Goal: Answer question/provide support: Share knowledge or assist other users

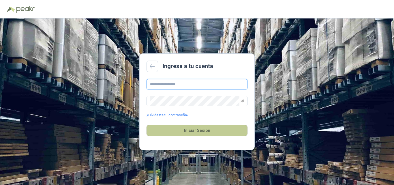
type input "**********"
click at [195, 130] on button "Iniciar Sesión" at bounding box center [196, 130] width 101 height 11
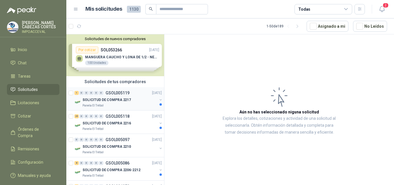
click at [116, 99] on p "SOLICITUD DE COMPRA 2217" at bounding box center [106, 99] width 48 height 5
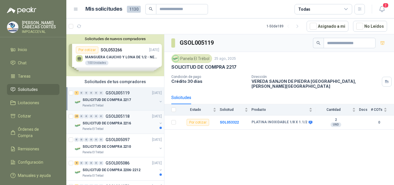
click at [119, 119] on div "29 0 0 0 0 0 GSOL005118 [DATE]" at bounding box center [118, 116] width 88 height 7
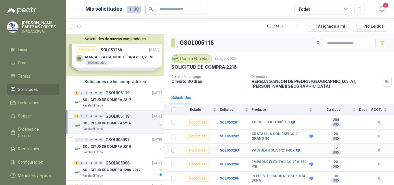
scroll to position [29, 0]
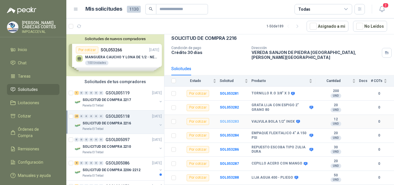
click at [230, 119] on b "SOL053283" at bounding box center [229, 121] width 19 height 4
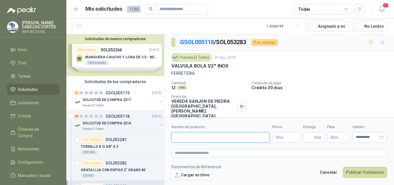
click at [193, 139] on input "Nombre del producto" at bounding box center [220, 137] width 98 height 10
type input "*"
type input "**********"
click at [282, 137] on span ",00" at bounding box center [280, 137] width 3 height 3
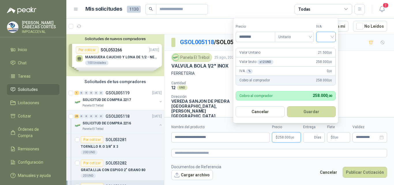
click at [333, 36] on div at bounding box center [326, 37] width 20 height 10
type input "********"
click at [327, 48] on div "19%" at bounding box center [327, 49] width 11 height 6
click at [310, 112] on button "Guardar" at bounding box center [312, 111] width 50 height 11
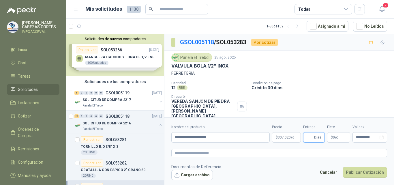
click at [309, 139] on input "Entrega" at bounding box center [309, 137] width 6 height 10
type input "*"
click at [366, 173] on button "Publicar Cotización" at bounding box center [364, 172] width 44 height 11
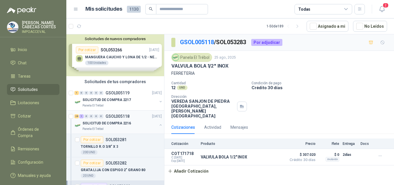
click at [110, 120] on p "SOLICITUD DE COMPRA 2216" at bounding box center [106, 122] width 48 height 5
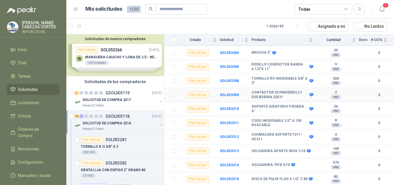
scroll to position [317, 0]
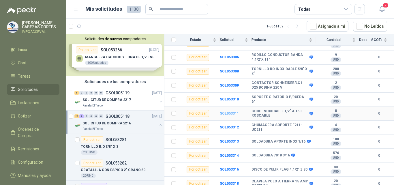
click at [230, 113] on b "SOL053311" at bounding box center [229, 113] width 19 height 4
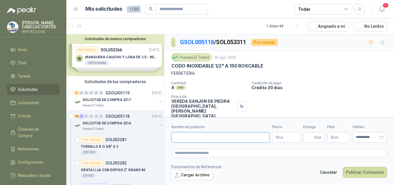
click at [185, 139] on input "Nombre del producto" at bounding box center [220, 137] width 98 height 10
click at [214, 135] on input "**********" at bounding box center [220, 137] width 98 height 10
type input "**********"
click at [280, 137] on span ",00" at bounding box center [280, 137] width 3 height 3
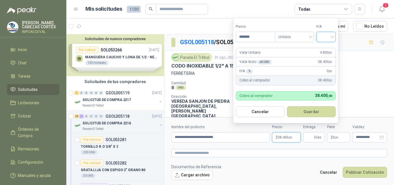
type input "*******"
click at [332, 36] on input "search" at bounding box center [325, 36] width 13 height 9
click at [327, 49] on div "19%" at bounding box center [327, 49] width 11 height 6
click at [318, 112] on button "Guardar" at bounding box center [312, 111] width 50 height 11
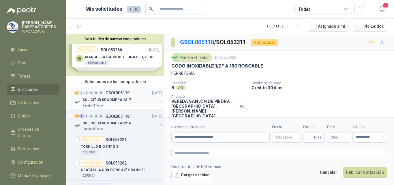
click at [97, 99] on p "SOLICITUD DE COMPRA 2217" at bounding box center [106, 99] width 48 height 5
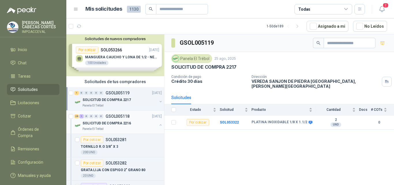
click at [106, 128] on div "Panela El Trébol" at bounding box center [119, 128] width 75 height 5
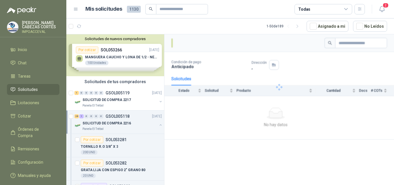
click at [106, 124] on p "SOLICITUD DE COMPRA 2216" at bounding box center [106, 122] width 48 height 5
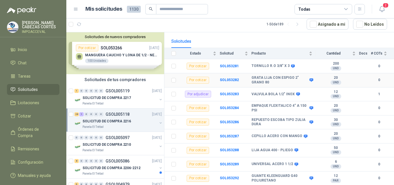
scroll to position [58, 0]
